Goal: Go to known website: Access a specific website the user already knows

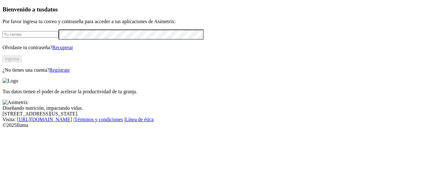
type input "[EMAIL_ADDRESS][PERSON_NAME][DOMAIN_NAME]"
click at [22, 62] on button "Ingresa" at bounding box center [12, 58] width 19 height 7
